Goal: Communication & Community: Answer question/provide support

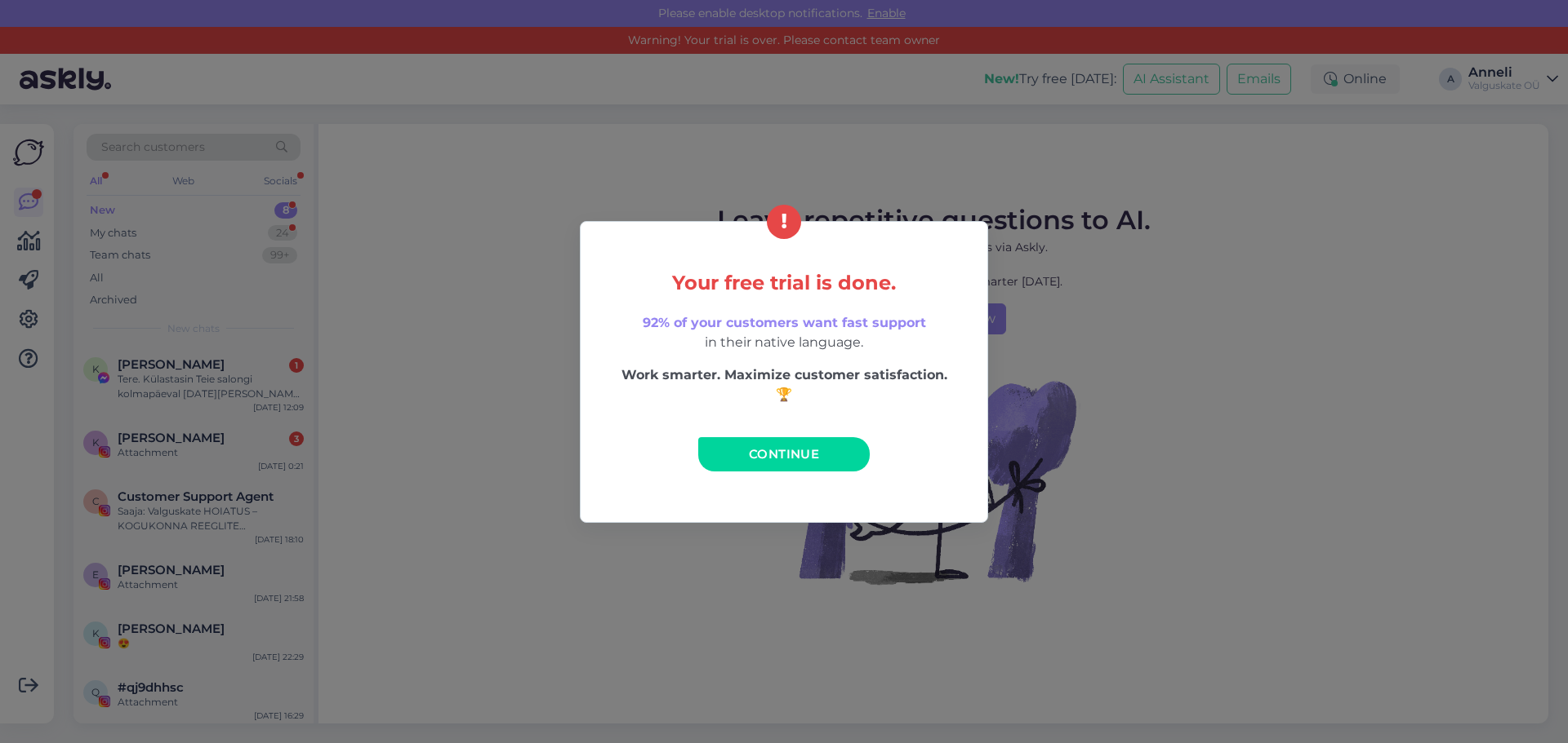
click at [438, 486] on div "Your free trial is done. 92% of your customers want fast support in their nativ…" at bounding box center [784, 372] width 1568 height 743
drag, startPoint x: 412, startPoint y: 322, endPoint x: 391, endPoint y: 309, distance: 24.7
click at [411, 323] on div "Your free trial is done. 92% of your customers want fast support in their nativ…" at bounding box center [784, 372] width 1568 height 743
click at [389, 308] on div "Your free trial is done. 92% of your customers want fast support in their nativ…" at bounding box center [784, 372] width 1568 height 743
click at [380, 307] on div "Your free trial is done. 92% of your customers want fast support in their nativ…" at bounding box center [784, 372] width 1568 height 743
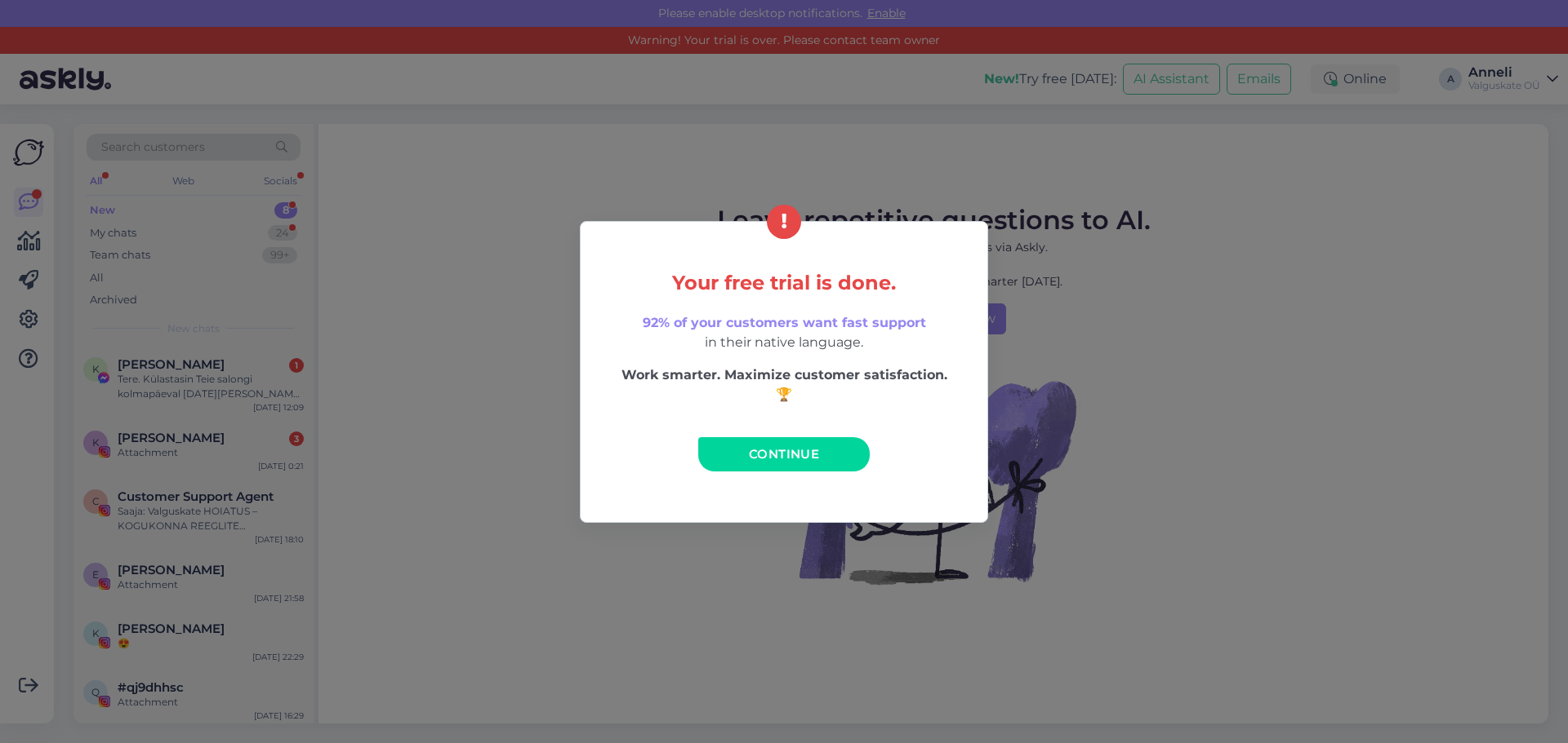
click at [372, 302] on div "Your free trial is done. 92% of your customers want fast support in their nativ…" at bounding box center [784, 372] width 1568 height 743
click at [1374, 441] on div "Your free trial is done. 92% of your customers want fast support in their nativ…" at bounding box center [784, 372] width 1568 height 743
click at [1374, 436] on div "Your free trial is done. 92% of your customers want fast support in their nativ…" at bounding box center [784, 372] width 1568 height 743
click at [1360, 422] on div "Your free trial is done. 92% of your customers want fast support in their nativ…" at bounding box center [784, 372] width 1568 height 743
click at [1357, 417] on div "Your free trial is done. 92% of your customers want fast support in their nativ…" at bounding box center [784, 372] width 1568 height 743
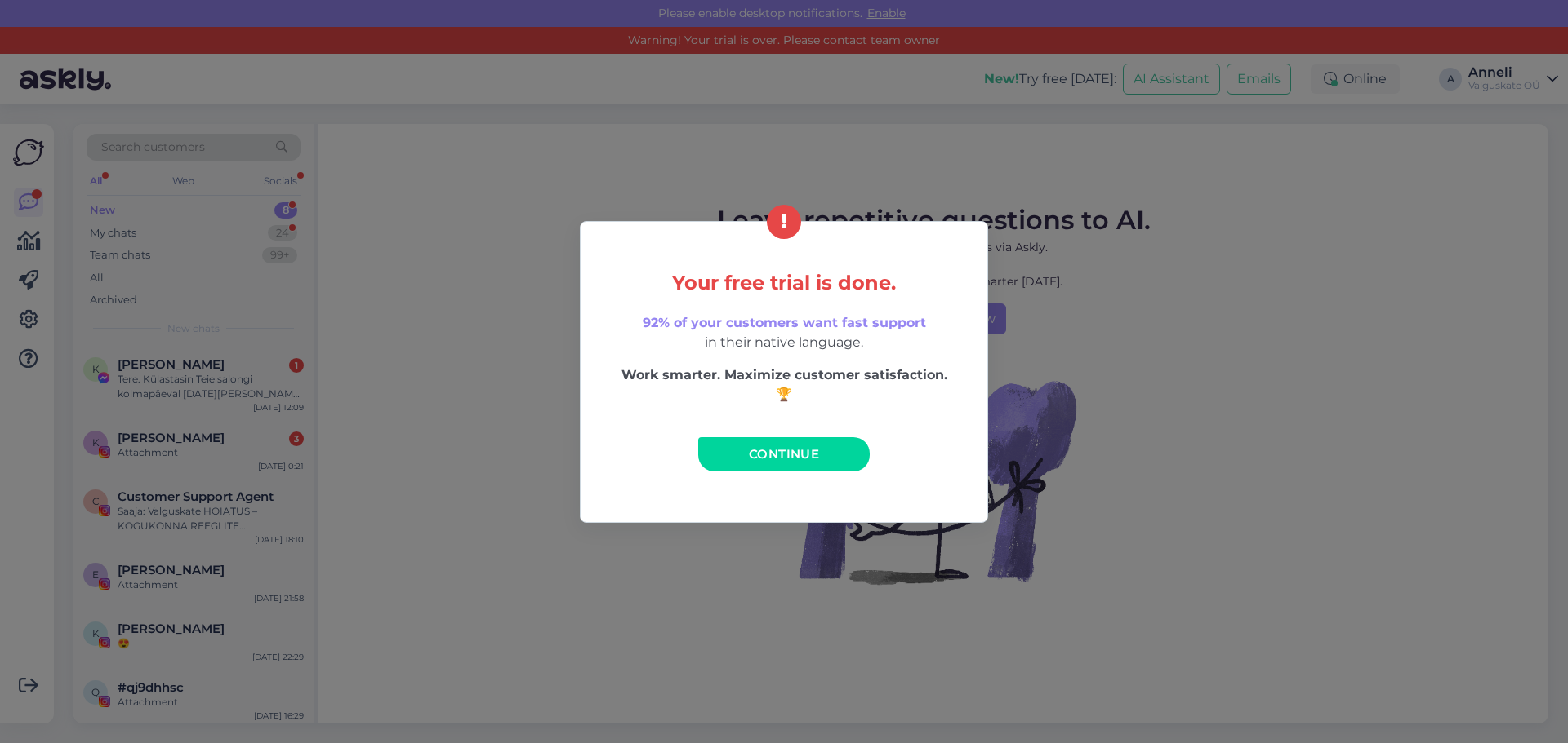
click at [733, 272] on h5 "Your free trial is done." at bounding box center [784, 282] width 338 height 21
drag, startPoint x: 775, startPoint y: 463, endPoint x: 701, endPoint y: 457, distance: 74.2
click at [775, 463] on link "Continue" at bounding box center [784, 454] width 171 height 35
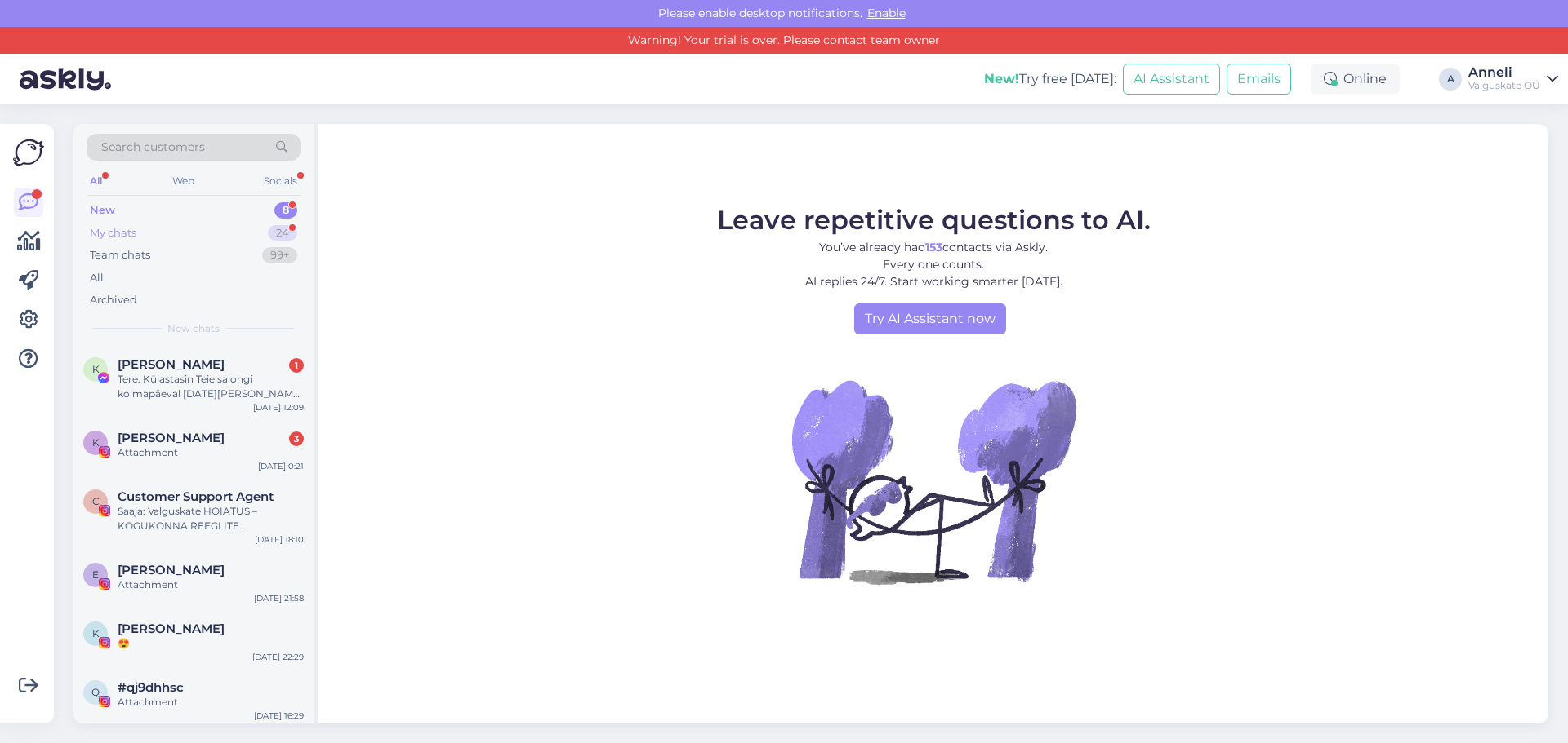
click at [130, 236] on div "My chats" at bounding box center [113, 233] width 46 height 16
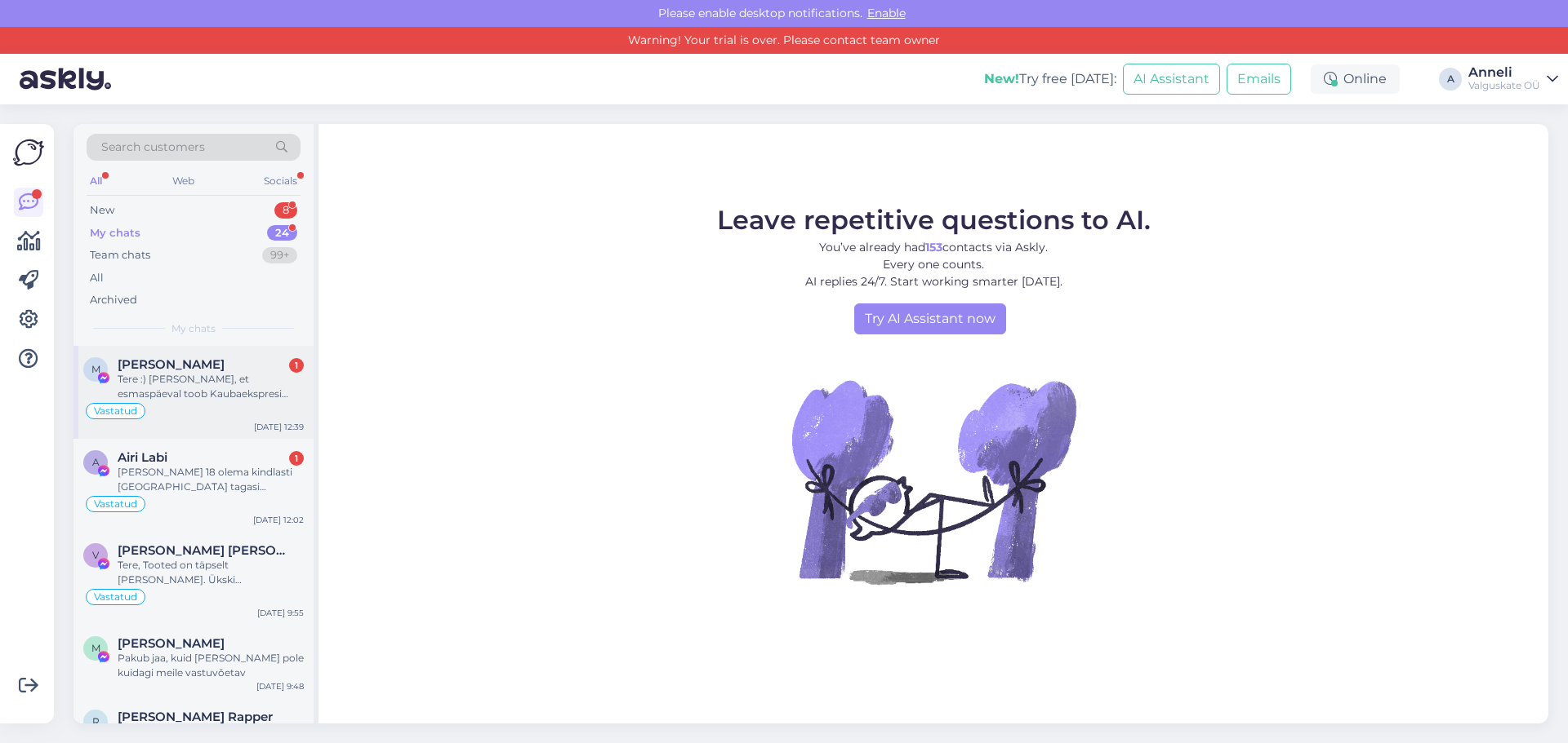
click at [209, 382] on div "Tere :) [PERSON_NAME], et esmaspäeval toob Kaubaekspresi auto parandusse 3 rulo…" at bounding box center [210, 387] width 186 height 29
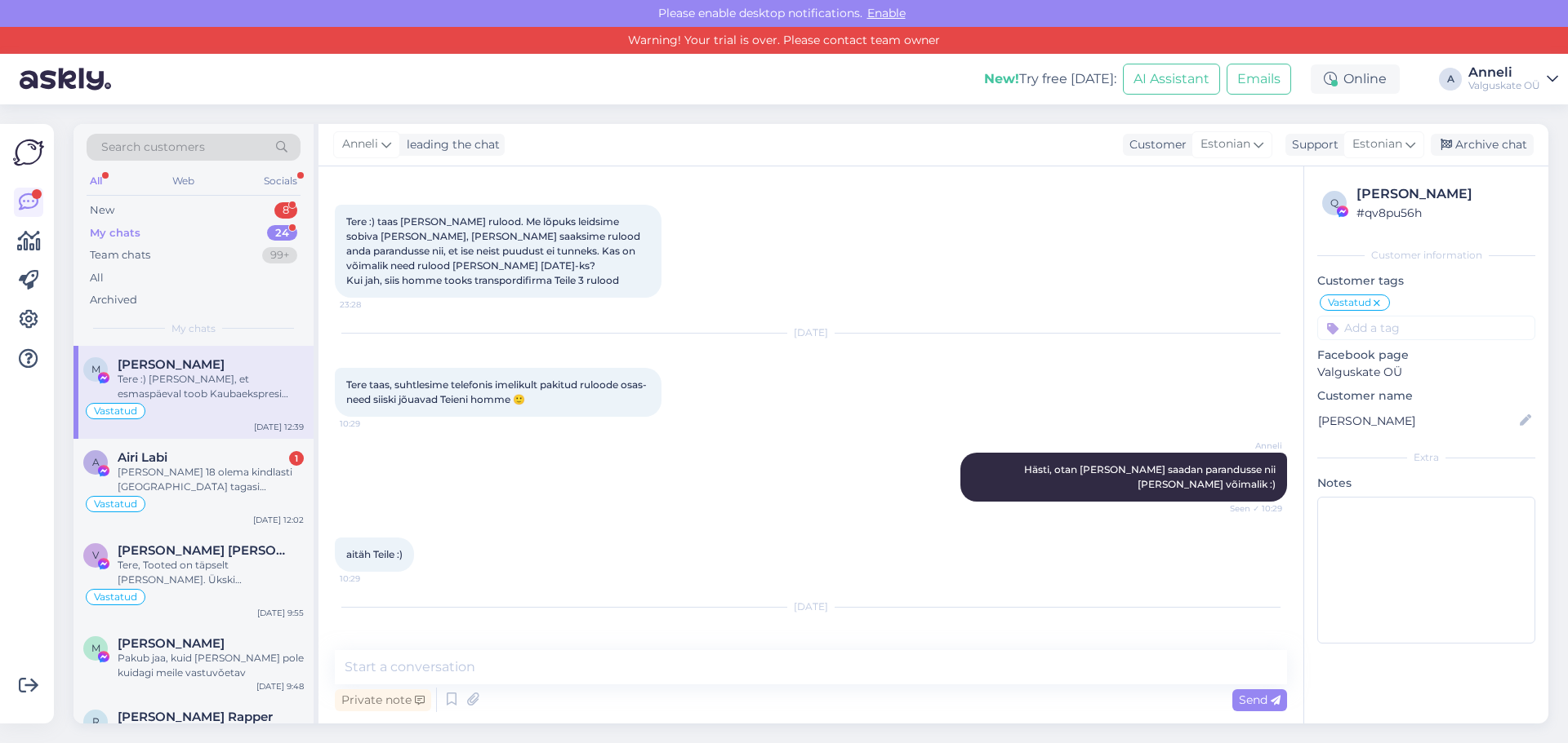
scroll to position [1883, 0]
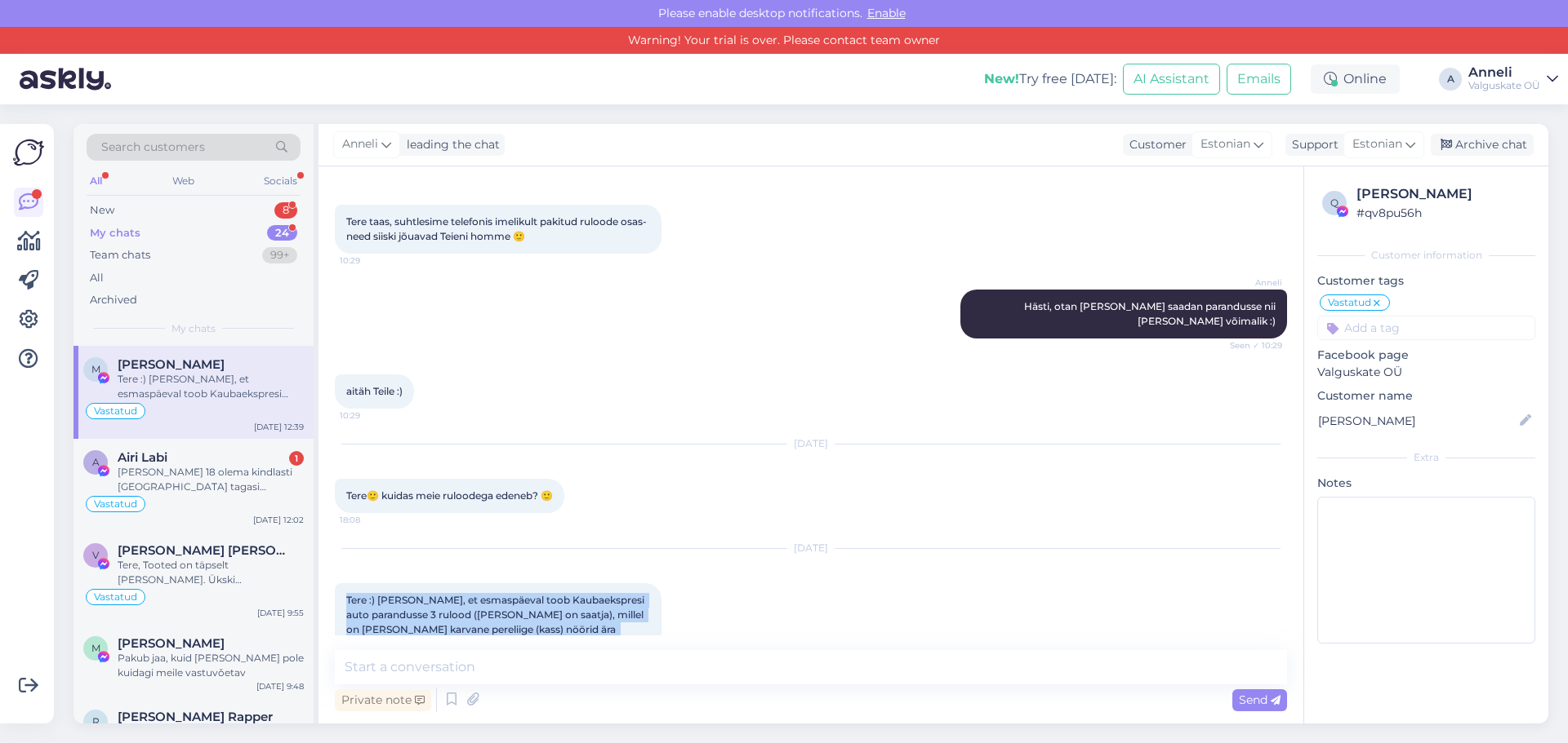
drag, startPoint x: 347, startPoint y: 529, endPoint x: 455, endPoint y: 576, distance: 117.8
click at [454, 584] on div "Tere :) [PERSON_NAME], et esmaspäeval toob Kaubaekspresi auto parandusse 3 rulo…" at bounding box center [497, 637] width 326 height 107
click at [572, 594] on span "Tere :) [PERSON_NAME], et esmaspäeval toob Kaubaekspresi auto parandusse 3 rulo…" at bounding box center [497, 636] width 302 height 86
drag, startPoint x: 701, startPoint y: 531, endPoint x: 692, endPoint y: 538, distance: 11.4
click at [699, 532] on div "[DATE] Tere :) [PERSON_NAME], et esmaspäeval toob Kaubaekspresi auto parandusse…" at bounding box center [810, 619] width 952 height 178
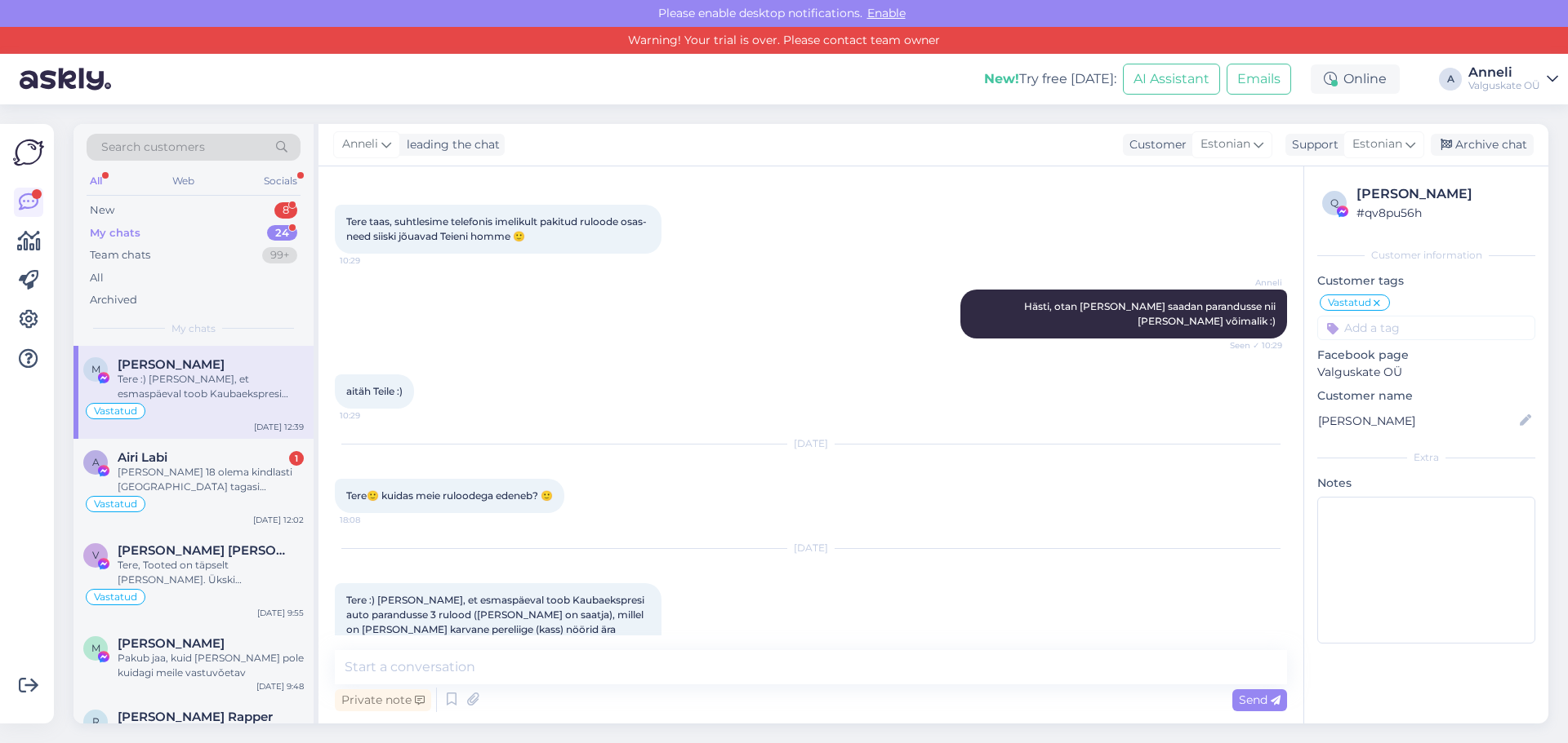
click at [679, 573] on div "[DATE] Tere :) [PERSON_NAME], et esmaspäeval toob Kaubaekspresi auto parandusse…" at bounding box center [810, 619] width 952 height 178
click at [555, 606] on div "Tere :) [PERSON_NAME], et esmaspäeval toob Kaubaekspresi auto parandusse 3 rulo…" at bounding box center [497, 637] width 326 height 107
click at [692, 561] on div "[DATE] Tere :) [PERSON_NAME], et esmaspäeval toob Kaubaekspresi auto parandusse…" at bounding box center [810, 619] width 952 height 178
click at [178, 466] on div "[PERSON_NAME] 18 olema kindlasti [GEOGRAPHIC_DATA] tagasi [GEOGRAPHIC_DATA]" at bounding box center [210, 480] width 186 height 29
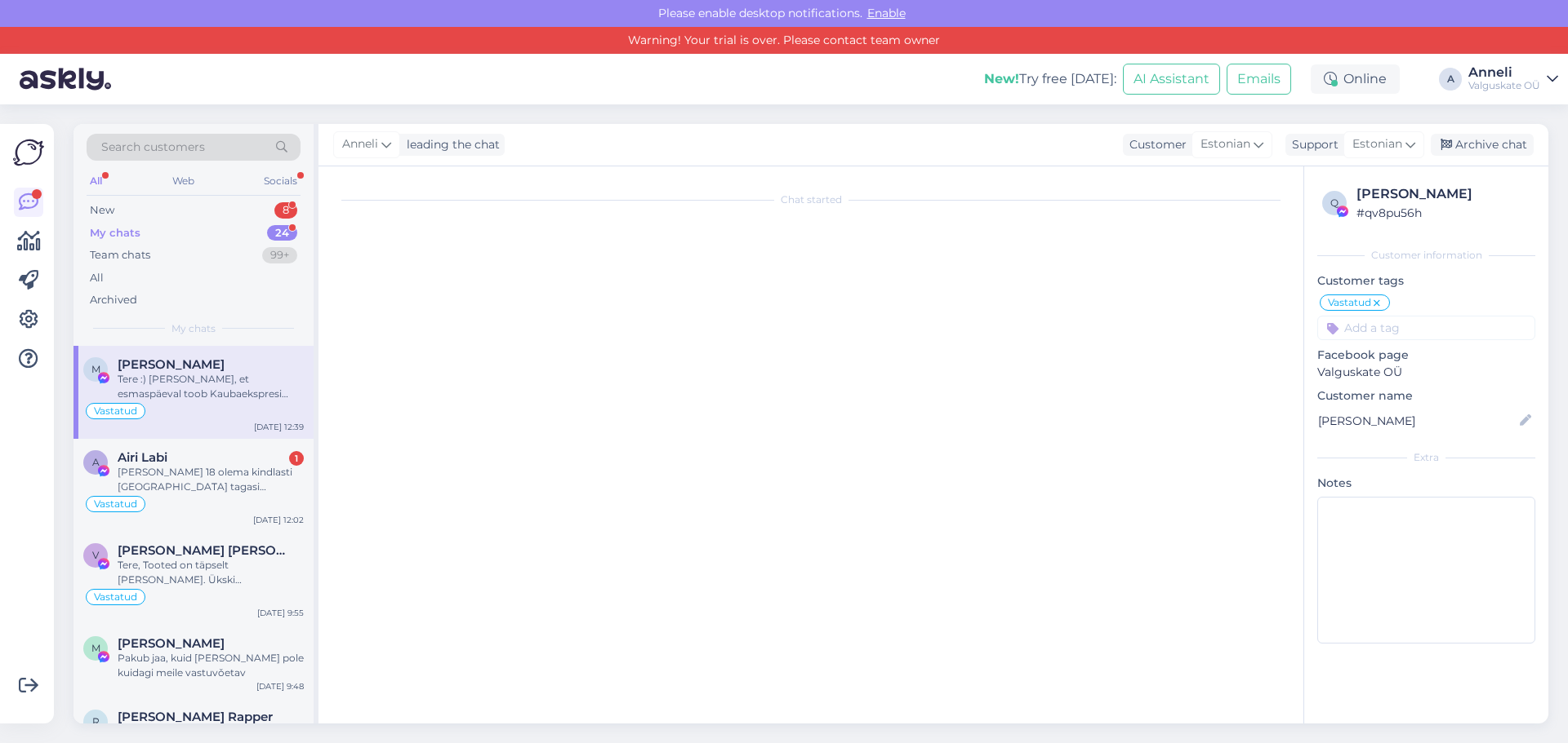
scroll to position [5539, 0]
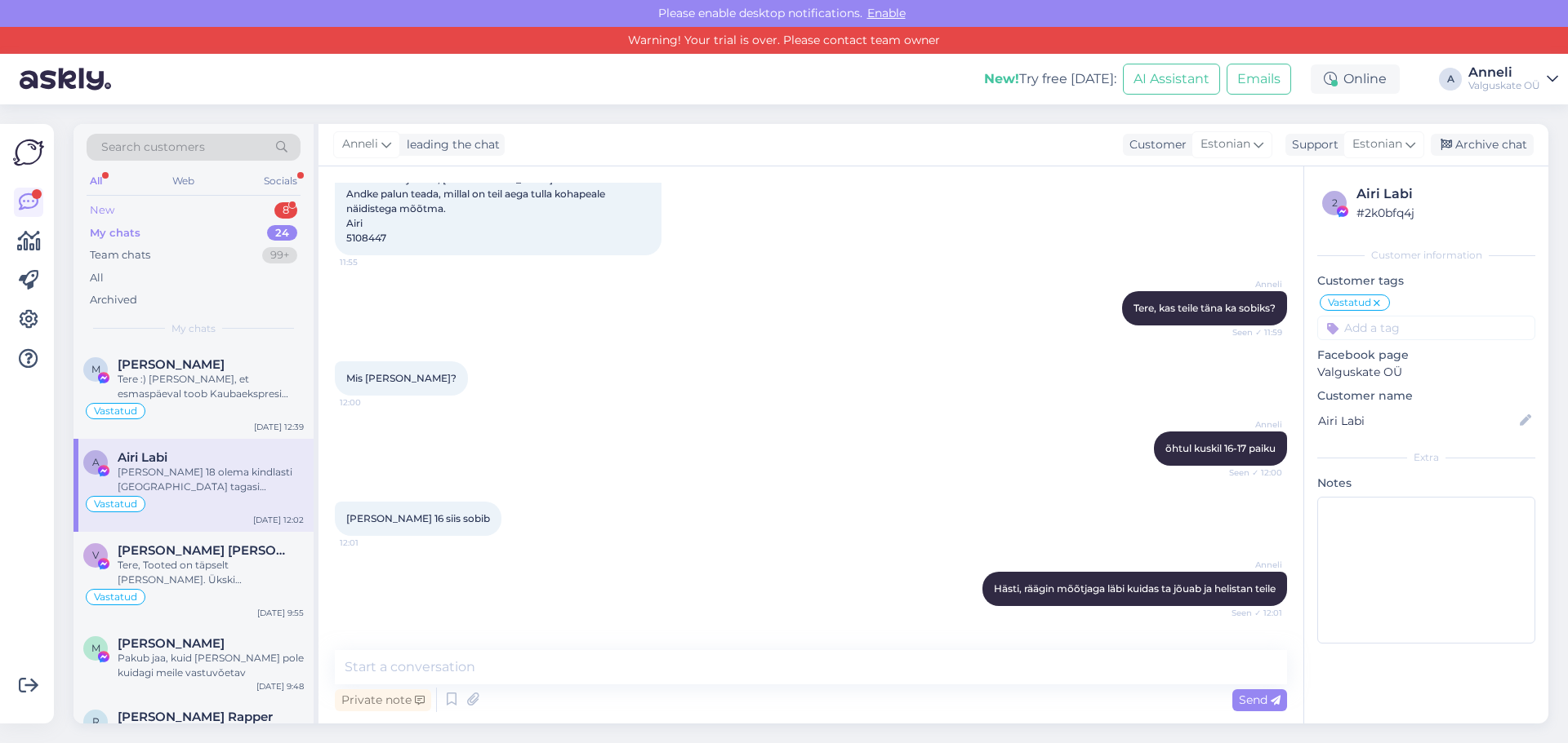
drag, startPoint x: 124, startPoint y: 209, endPoint x: 138, endPoint y: 209, distance: 14.0
click at [122, 209] on div "New 8" at bounding box center [193, 210] width 214 height 23
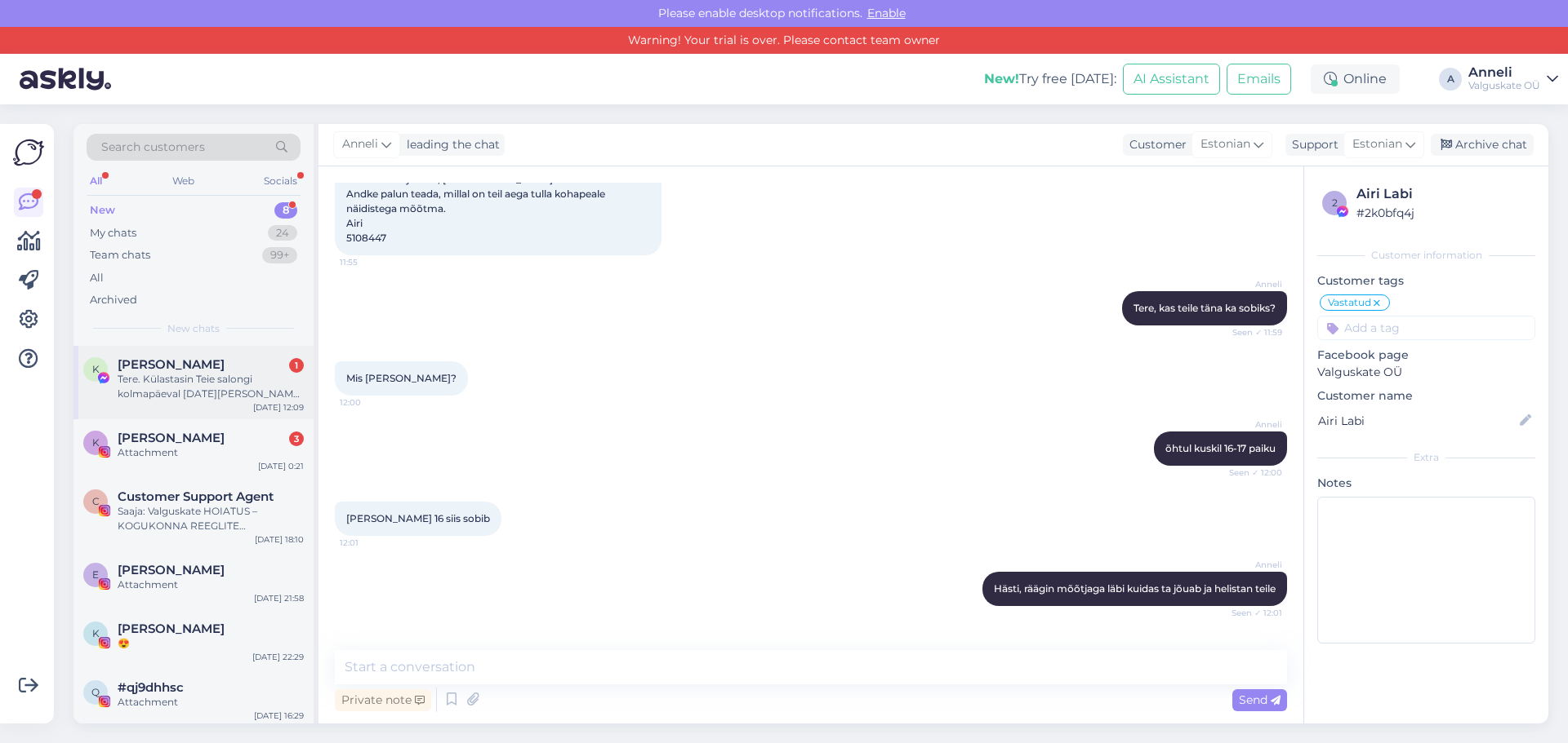
click at [186, 392] on div "Tere. Külastasin Teie salongi kolmapäeval [DATE][PERSON_NAME] koostada mulle pa…" at bounding box center [210, 387] width 186 height 29
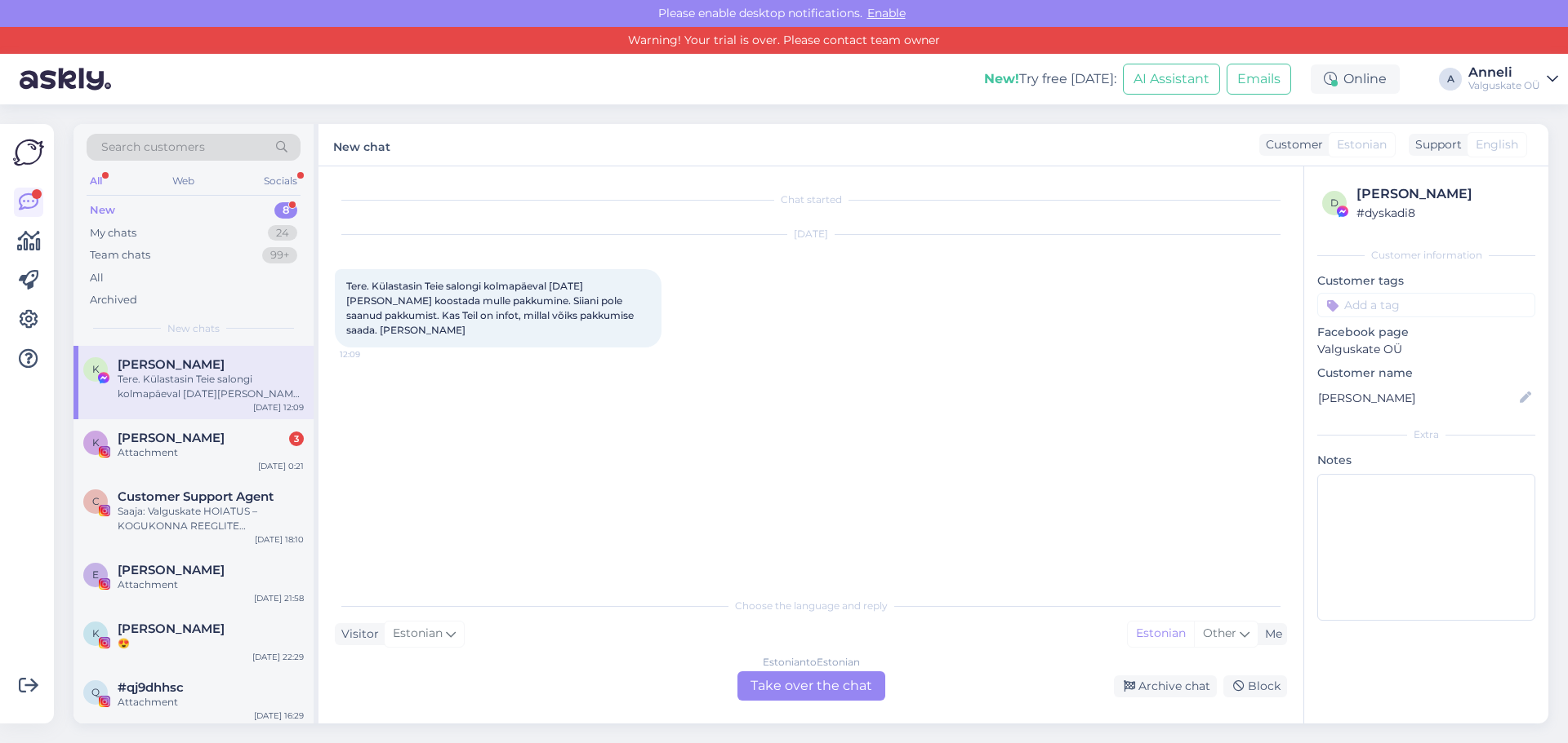
scroll to position [0, 0]
click at [862, 681] on div "Estonian to Estonian Take over the chat" at bounding box center [811, 687] width 148 height 29
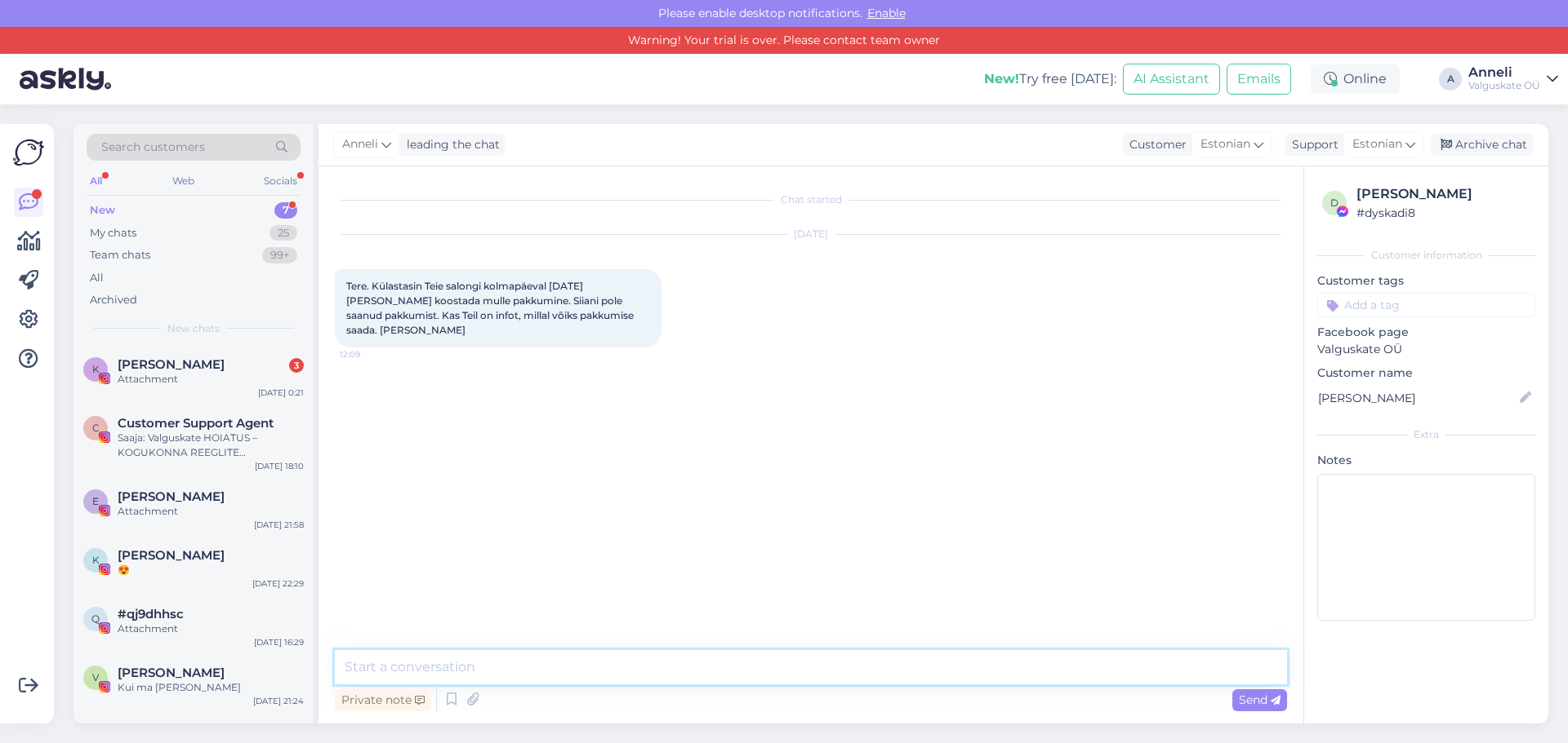
click at [590, 668] on textarea at bounding box center [810, 667] width 952 height 35
type textarea "Tere,"
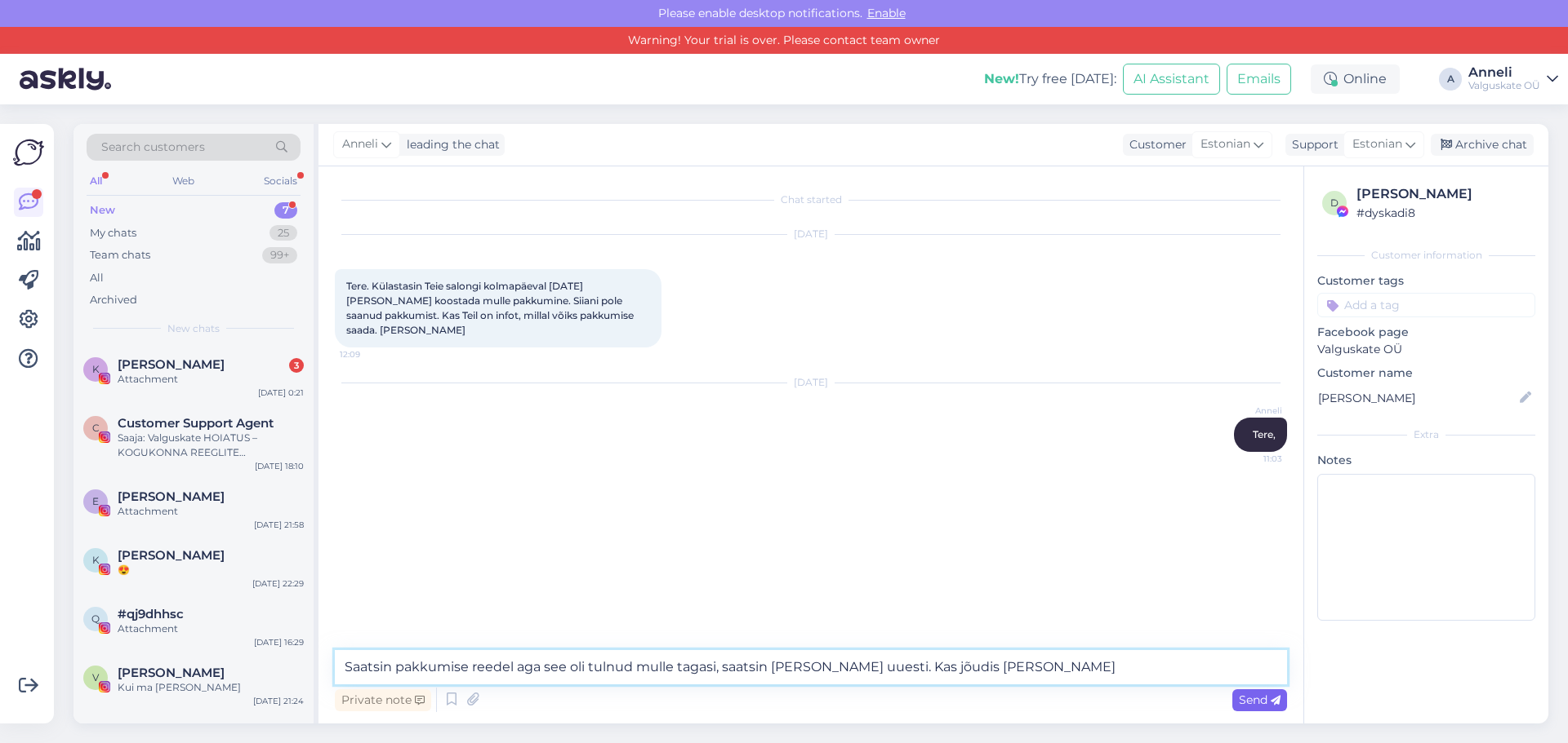
type textarea "Saatsin pakkumise reedel aga see oli tulnud mulle tagasi, saatsin [PERSON_NAME]…"
click at [1275, 703] on icon at bounding box center [1276, 700] width 10 height 10
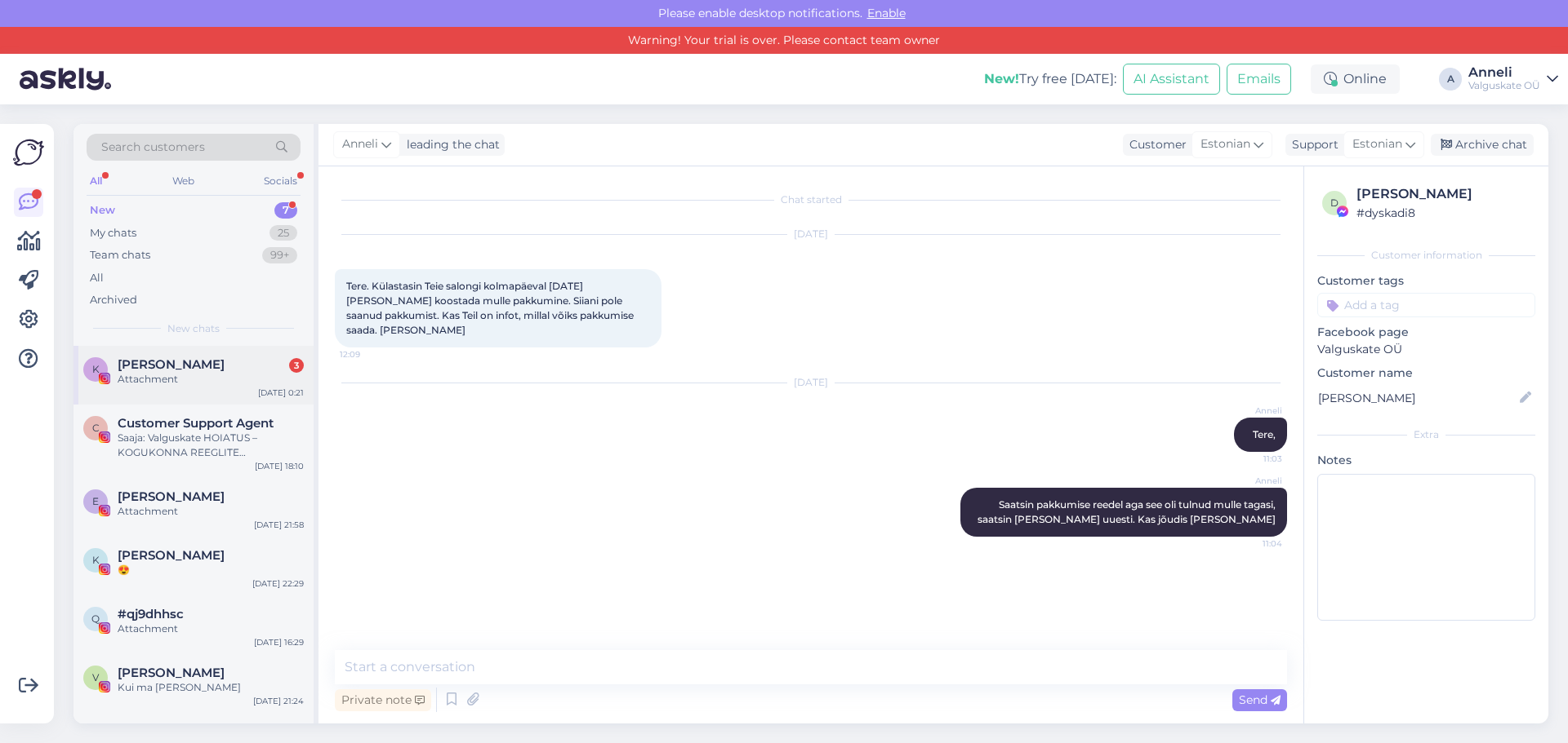
drag, startPoint x: 136, startPoint y: 377, endPoint x: 266, endPoint y: 365, distance: 130.6
click at [137, 377] on div "Attachment" at bounding box center [210, 380] width 186 height 15
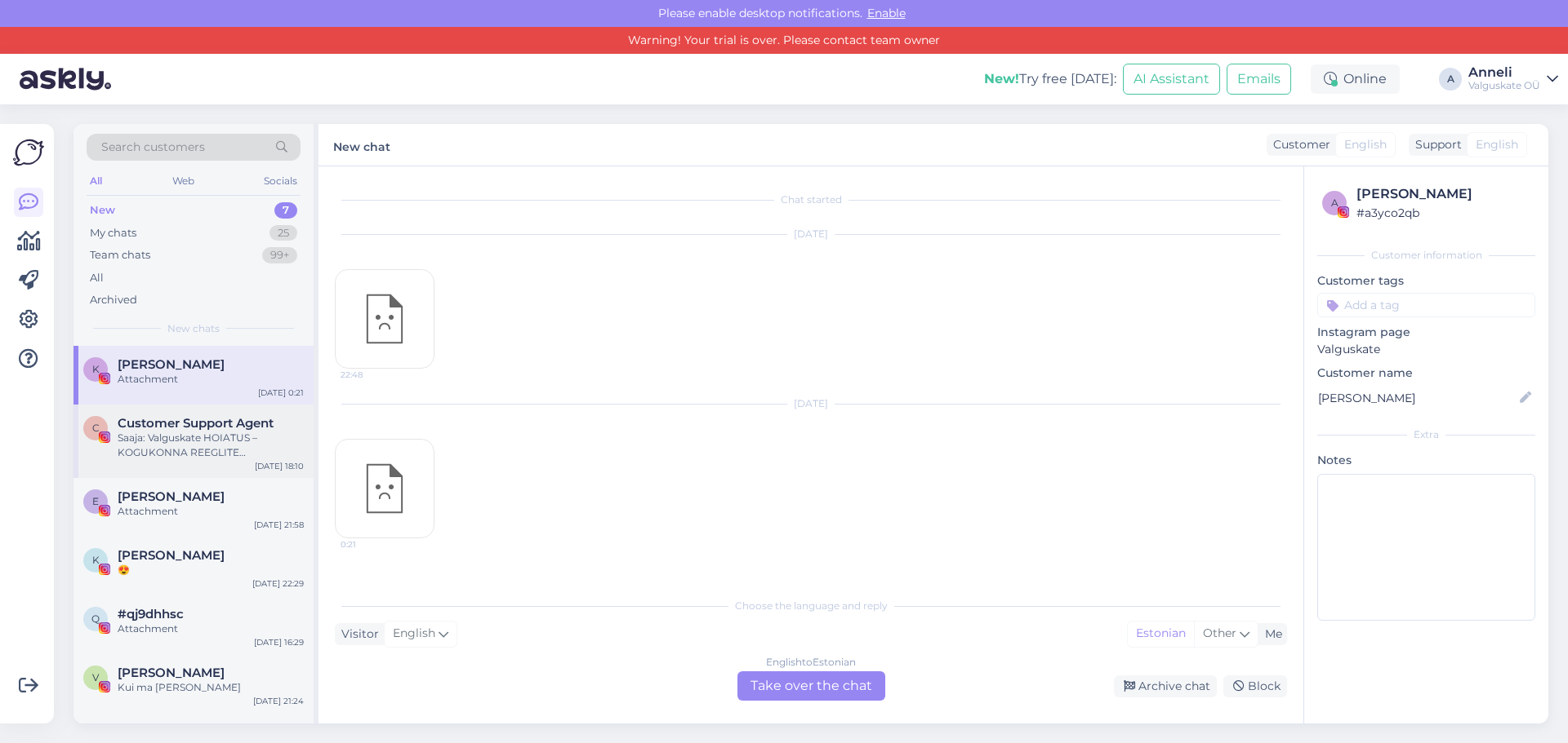
click at [173, 435] on div "Saaja: Valguskate HOIATUS – KOGUKONNA REEGLITE RIKKUMINE. Konto on märgistatud …" at bounding box center [210, 445] width 186 height 29
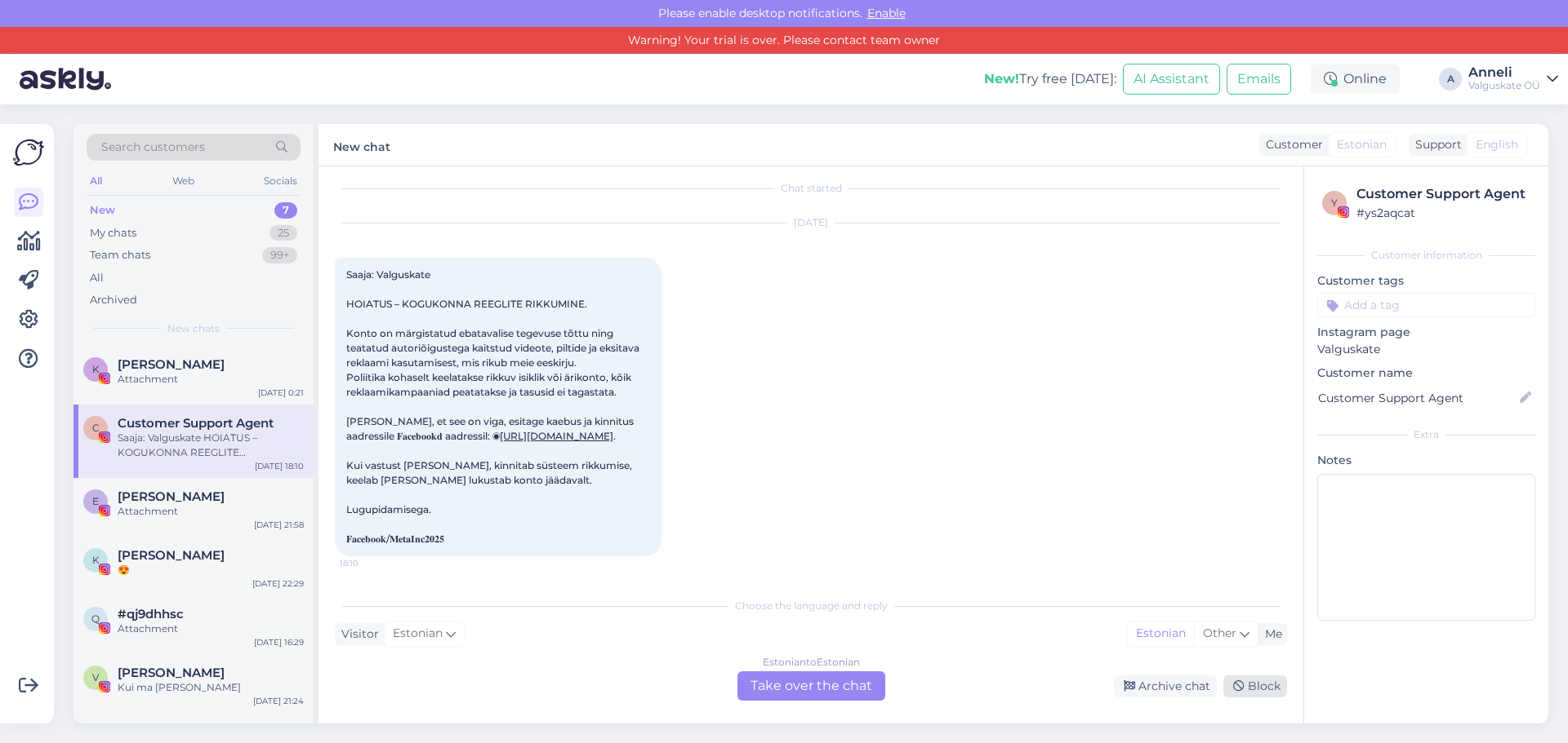
click at [1271, 688] on div "Block" at bounding box center [1255, 687] width 64 height 22
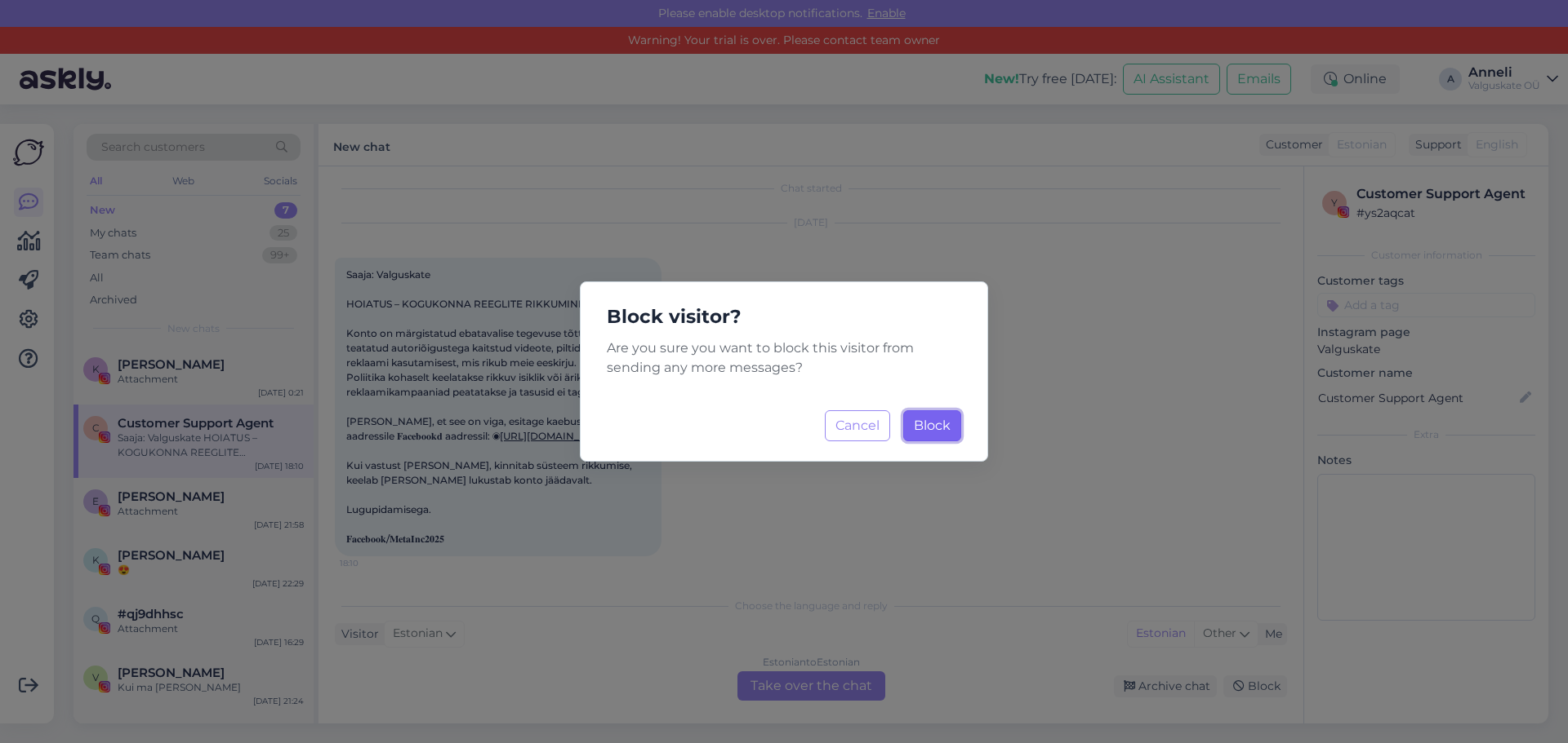
click at [930, 424] on span "Block" at bounding box center [932, 425] width 36 height 15
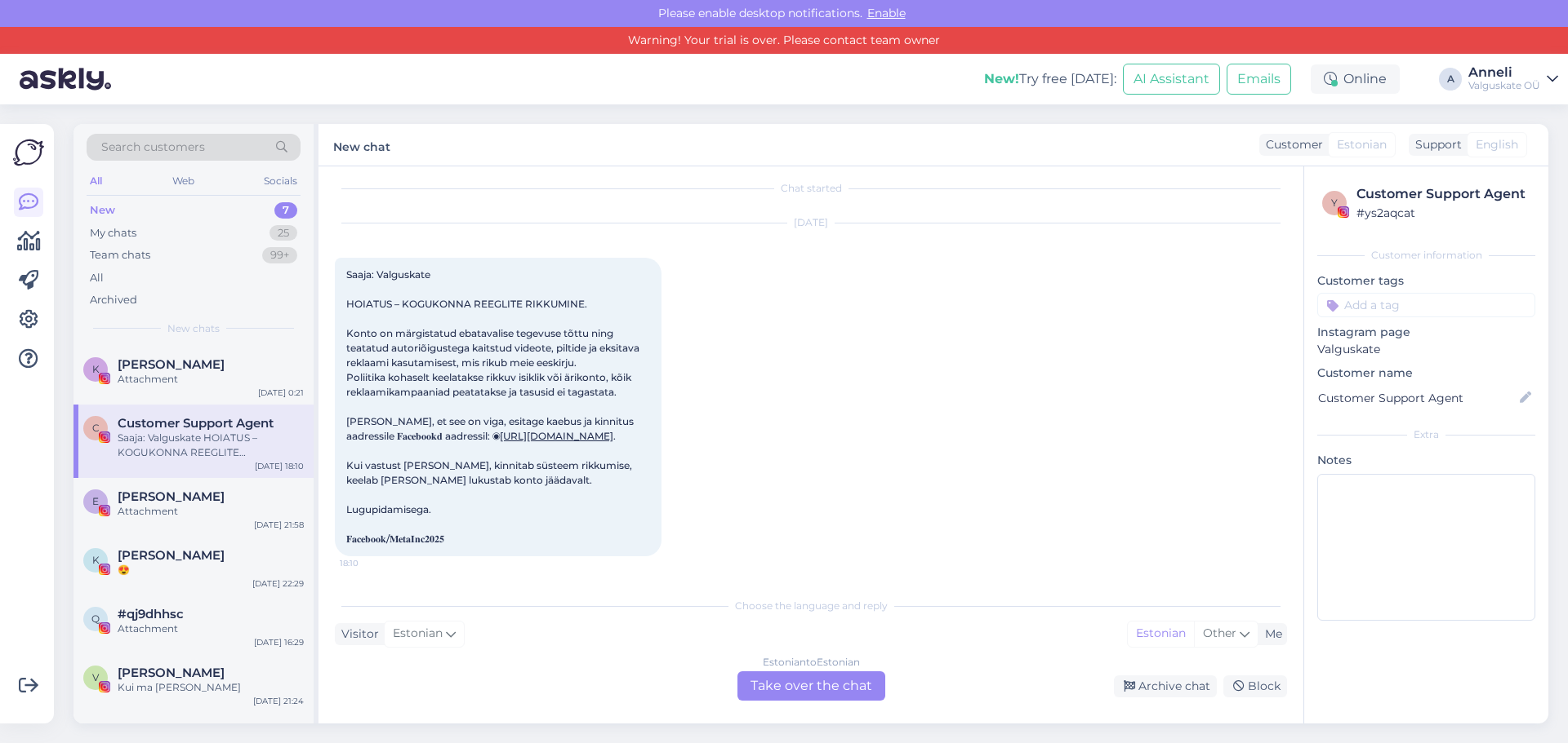
scroll to position [0, 0]
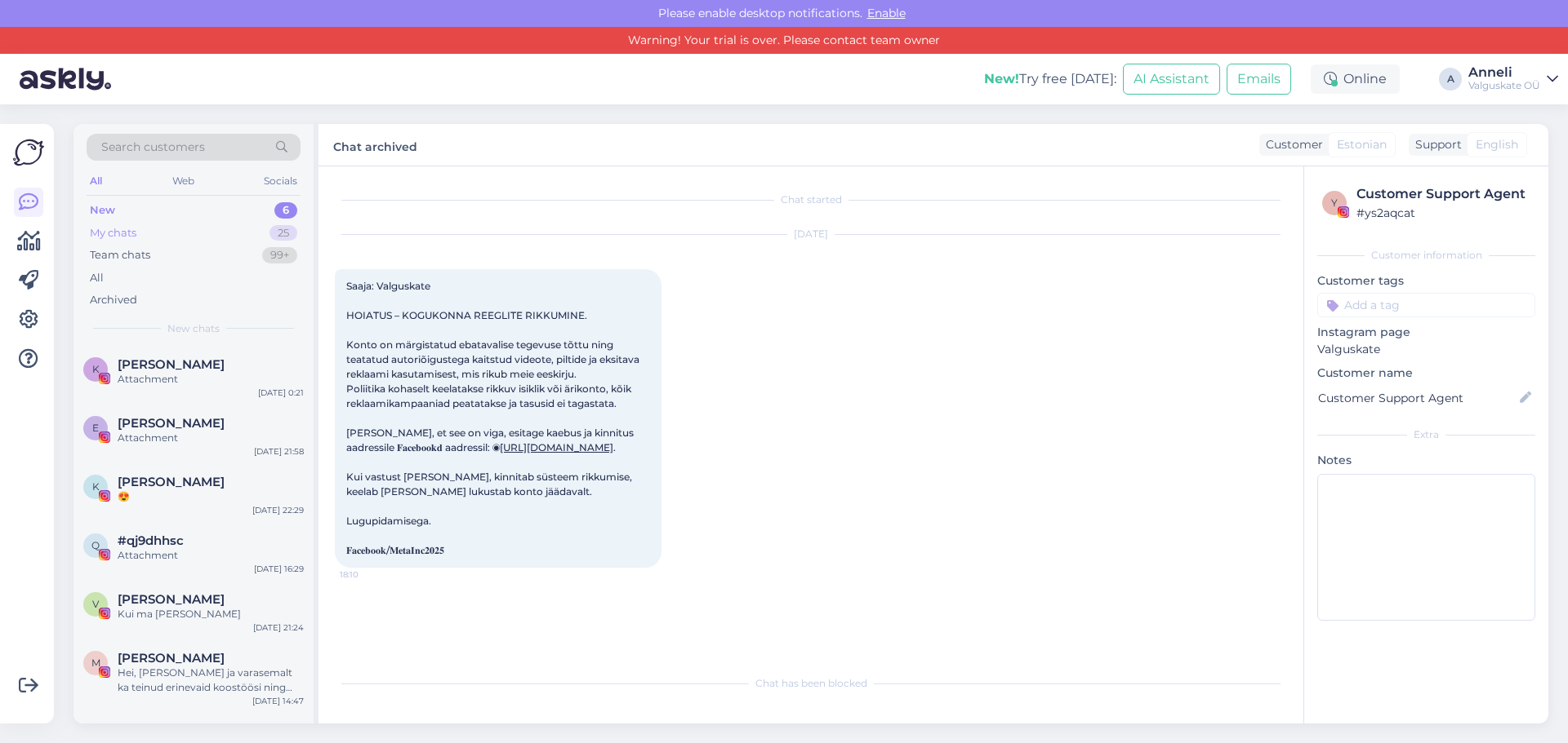
click at [118, 232] on div "My chats" at bounding box center [113, 233] width 46 height 16
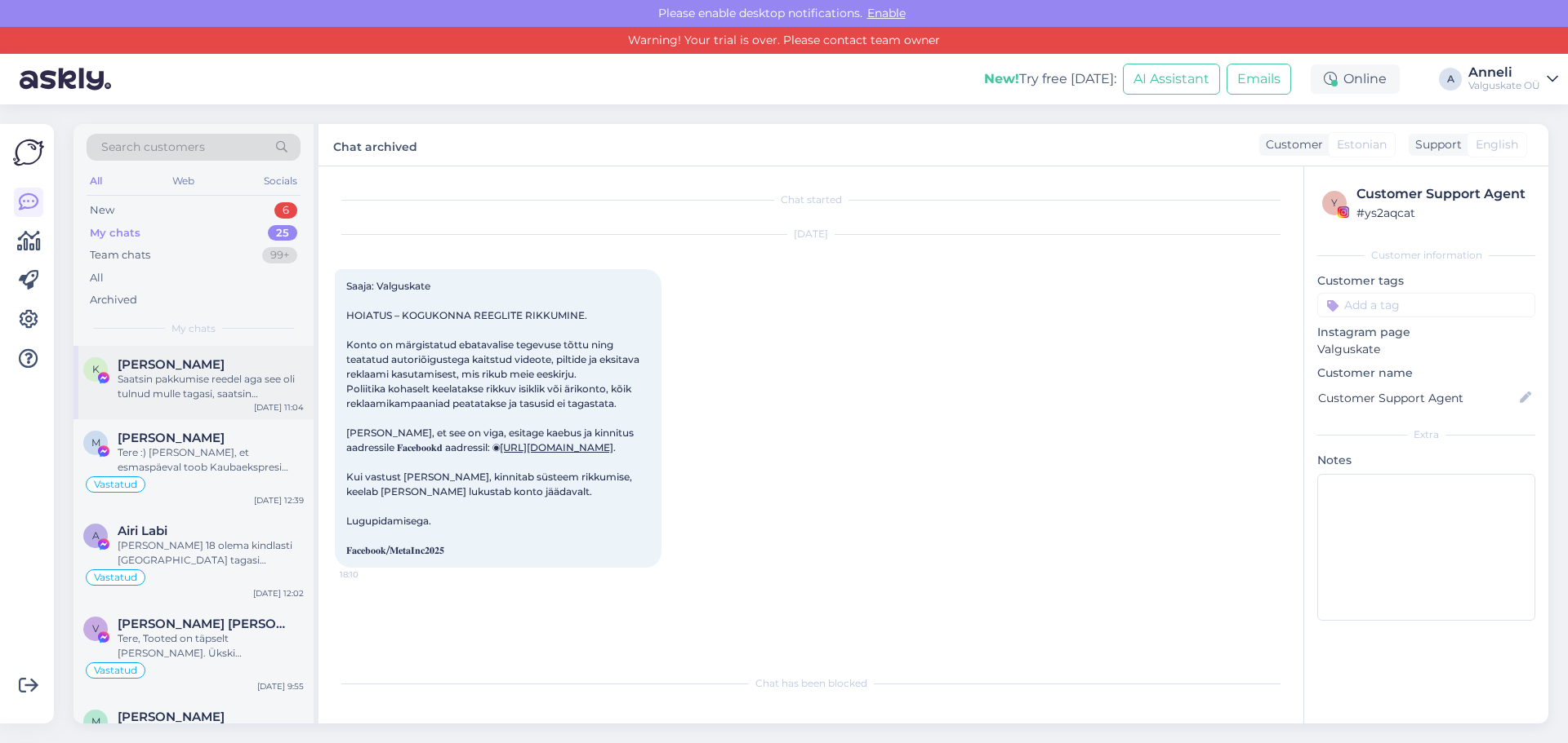
click at [163, 376] on div "Saatsin pakkumise reedel aga see oli tulnud mulle tagasi, saatsin [PERSON_NAME]…" at bounding box center [210, 387] width 186 height 29
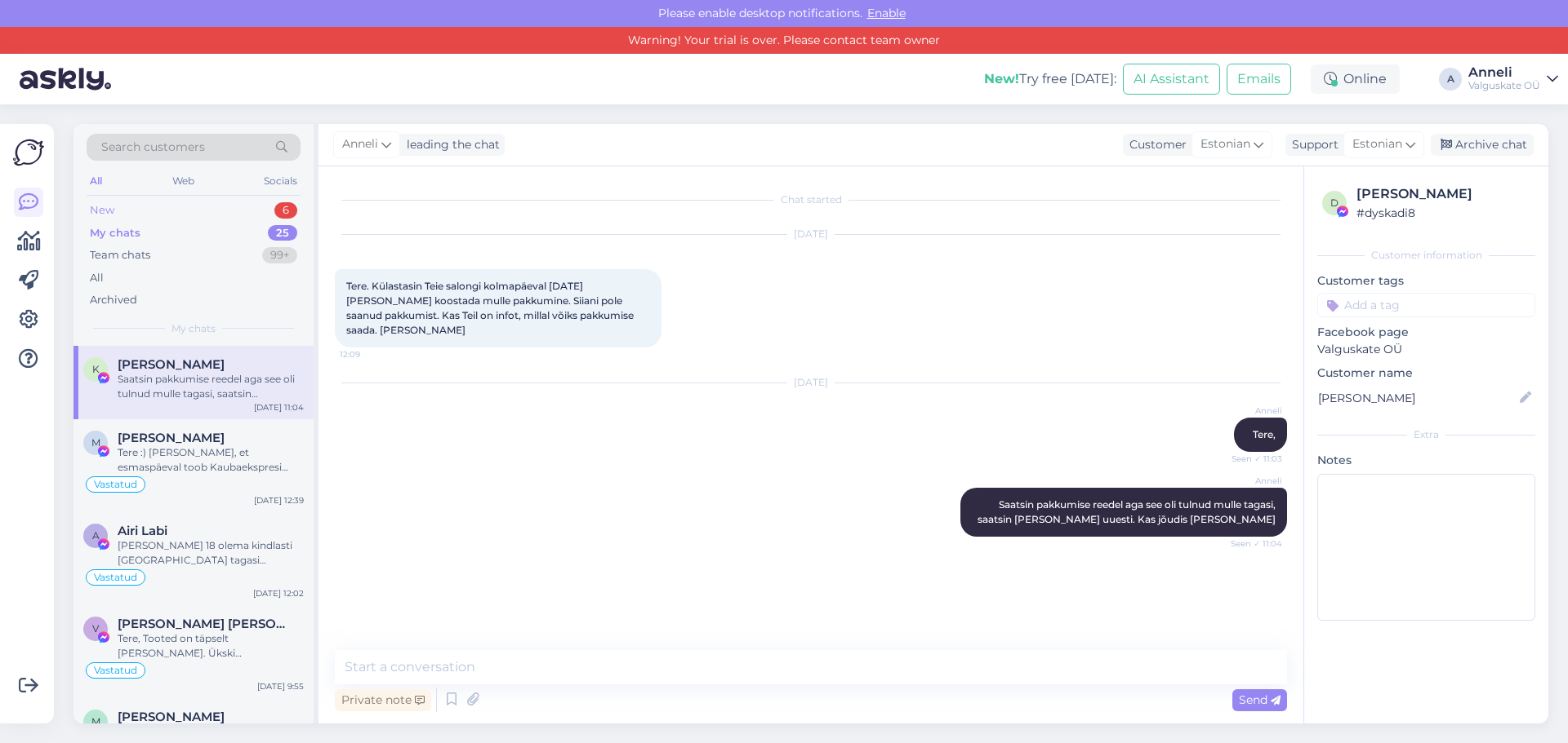
click at [134, 219] on div "New 6" at bounding box center [193, 210] width 214 height 23
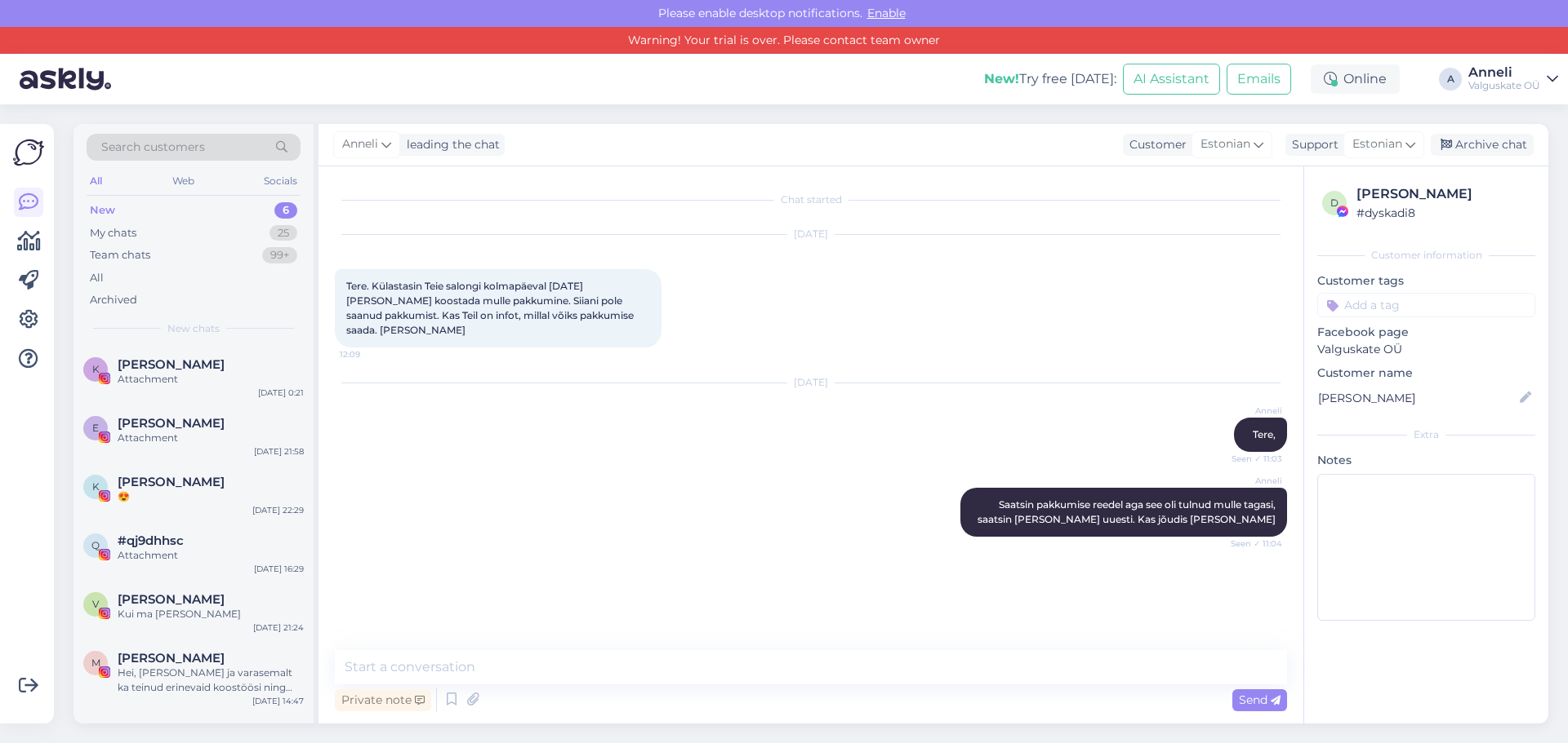
click at [1490, 75] on div "Anneli" at bounding box center [1503, 73] width 72 height 13
click at [1530, 160] on button "Open" at bounding box center [1522, 153] width 46 height 25
